Goal: Manage account settings

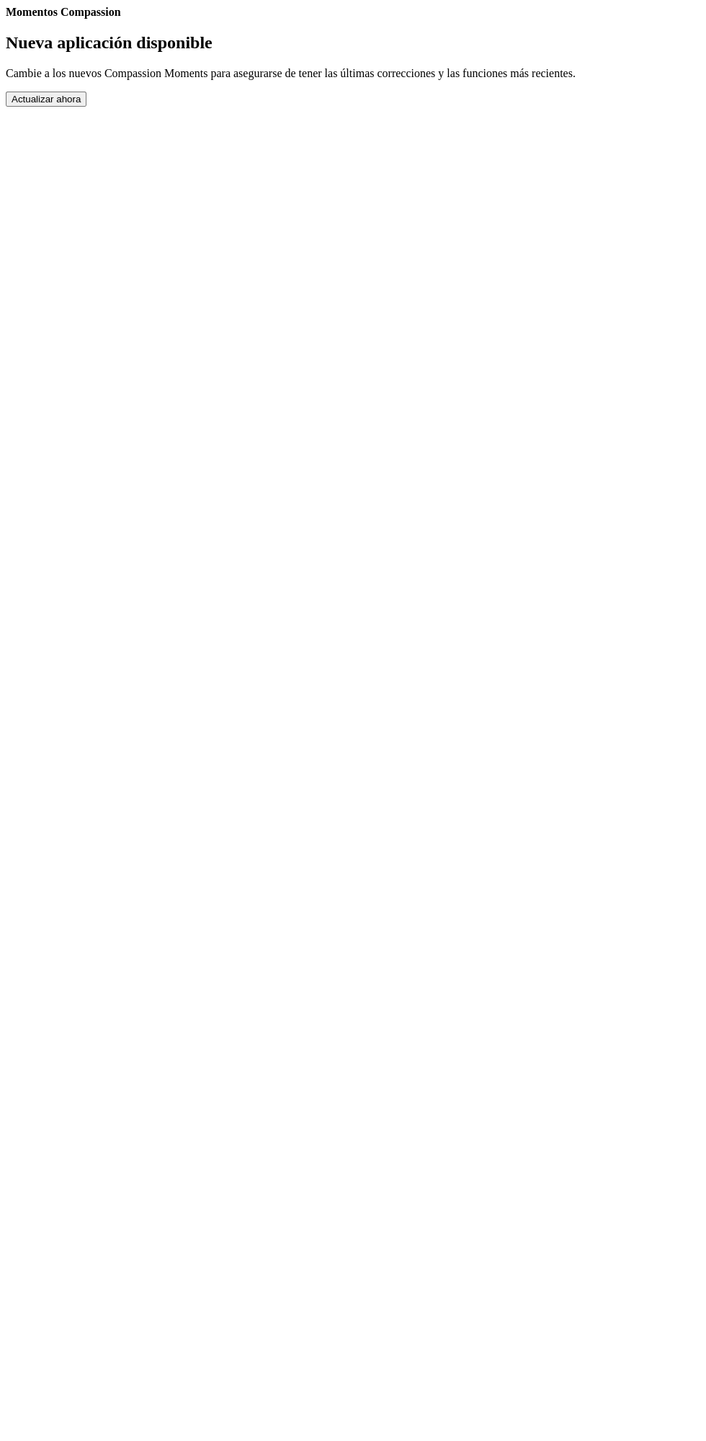
click at [381, 107] on div "Momentos Compassion Nueva aplicación disponible Cambie a los nuevos Compassion …" at bounding box center [353, 56] width 695 height 101
click at [439, 107] on div "Momentos Compassion Nueva aplicación disponible Cambie a los nuevos Compassion …" at bounding box center [353, 56] width 695 height 101
click at [6, 19] on link "Ajustes" at bounding box center [6, 19] width 0 height 0
select select "es"
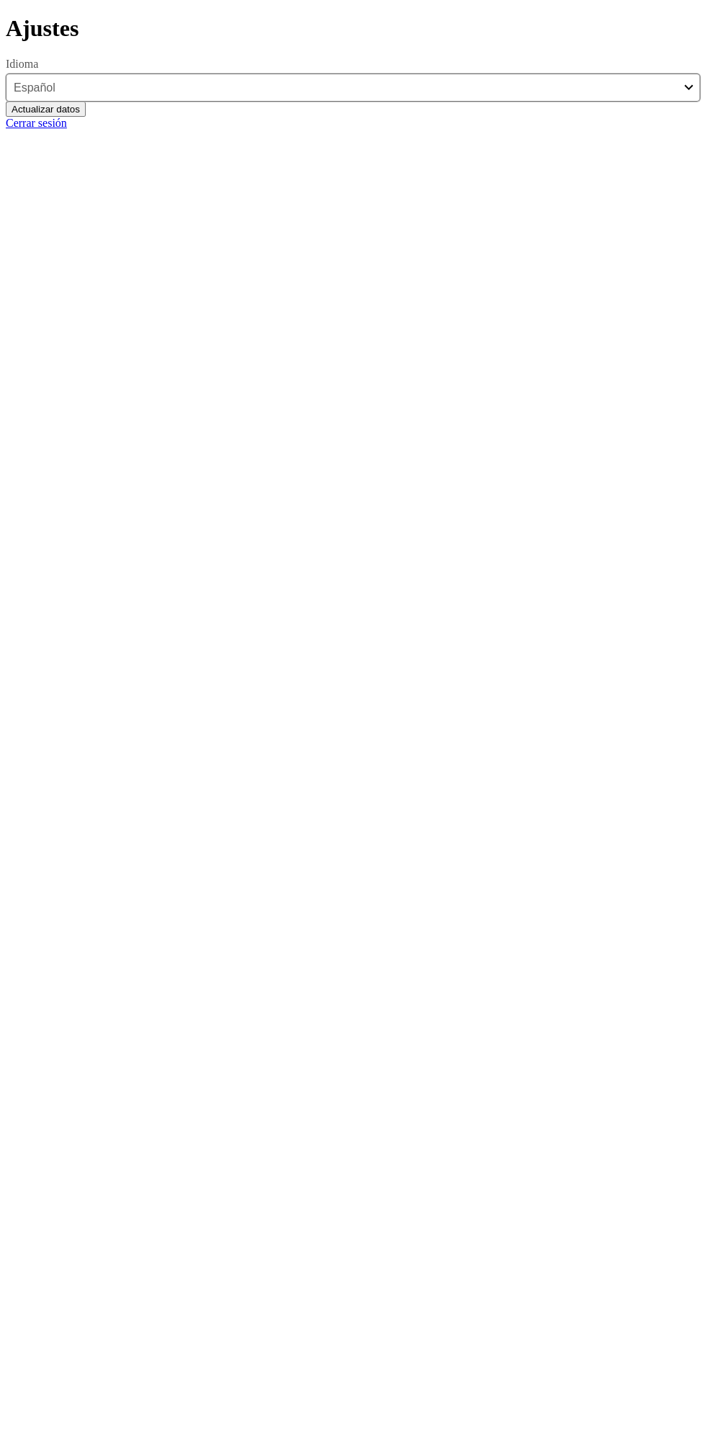
click at [86, 117] on button "Actualizar datos" at bounding box center [46, 109] width 80 height 15
click at [6, 15] on link "Atrás" at bounding box center [6, 15] width 0 height 0
click at [6, 19] on link "Ajustes" at bounding box center [6, 19] width 0 height 0
select select "es"
click at [6, 15] on link "Atrás" at bounding box center [6, 15] width 0 height 0
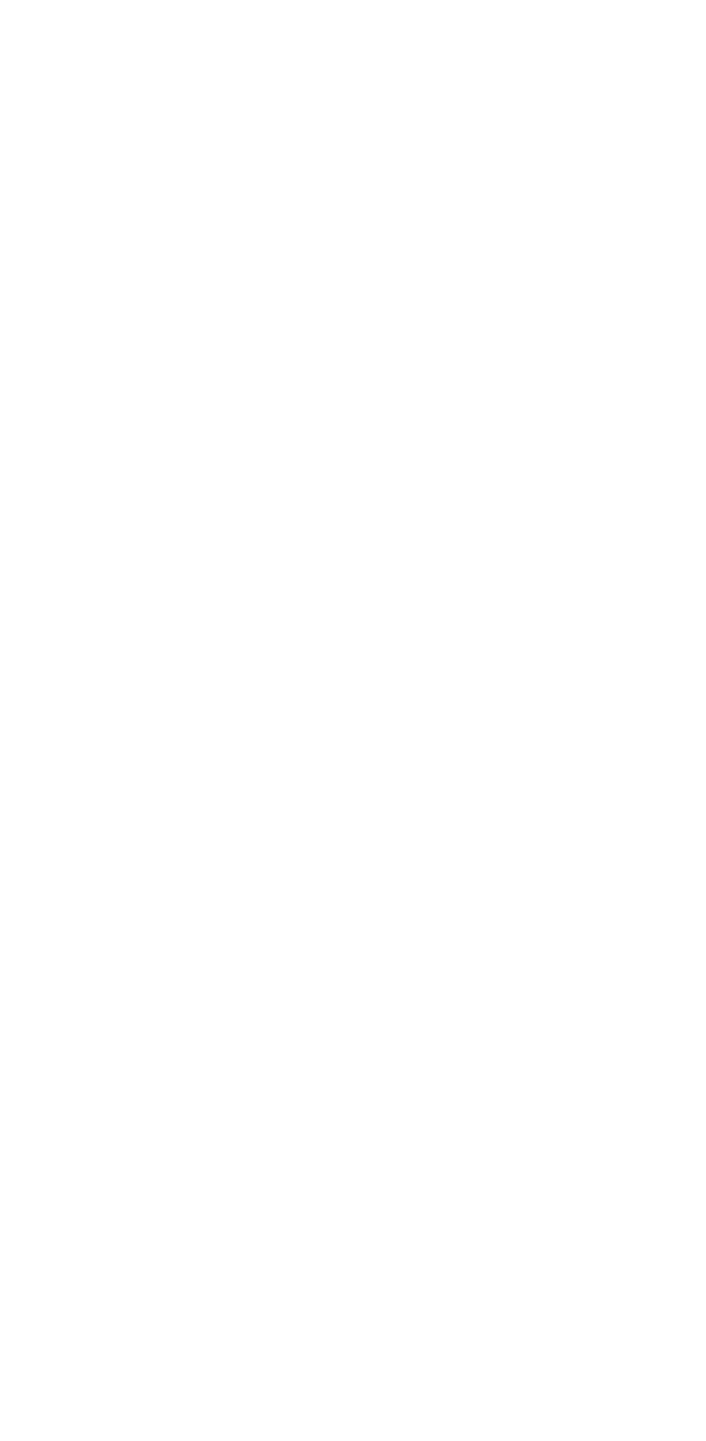
click at [87, 107] on button "Actualizar ahora" at bounding box center [46, 99] width 81 height 15
